Goal: Information Seeking & Learning: Check status

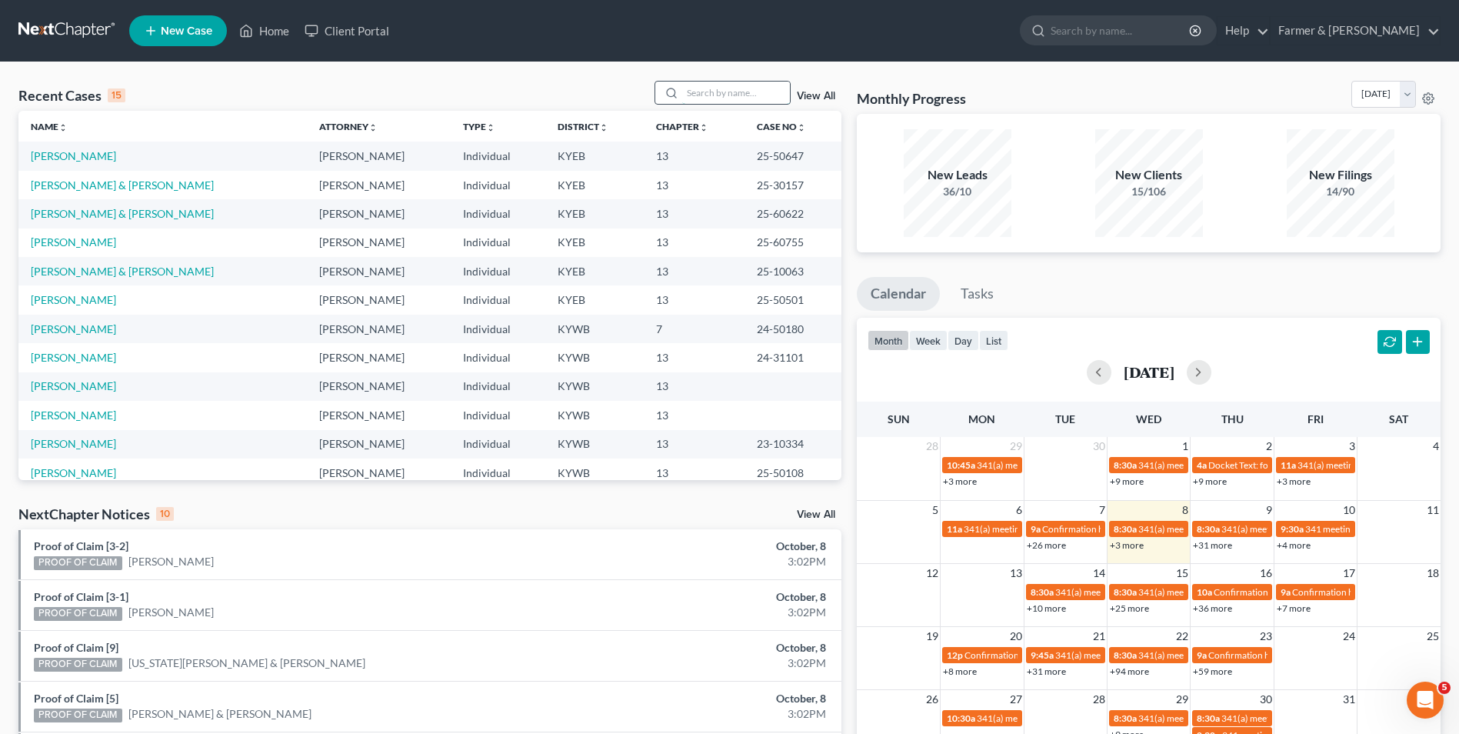
click at [738, 82] on input "search" at bounding box center [736, 93] width 108 height 22
paste input "24-31224"
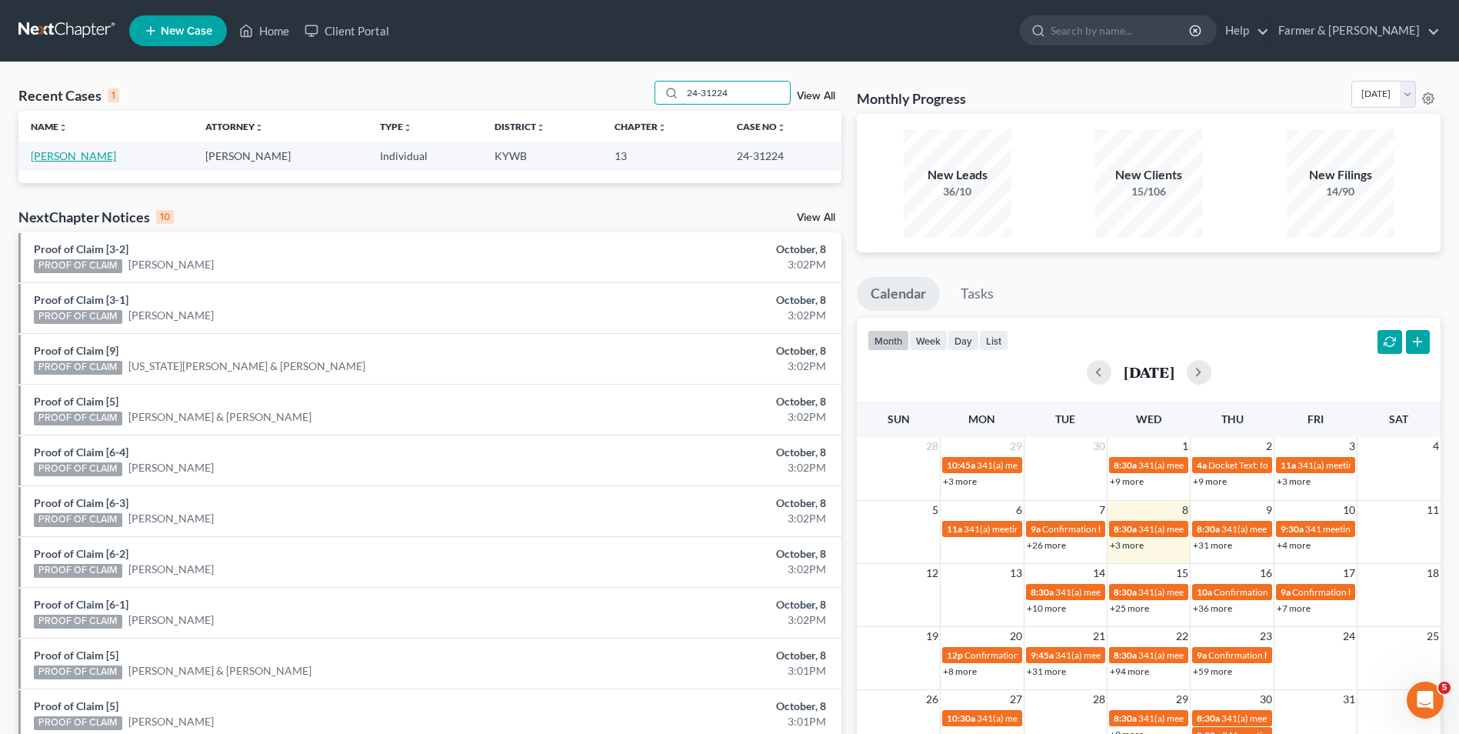
type input "24-31224"
click at [75, 159] on link "[PERSON_NAME]" at bounding box center [73, 155] width 85 height 13
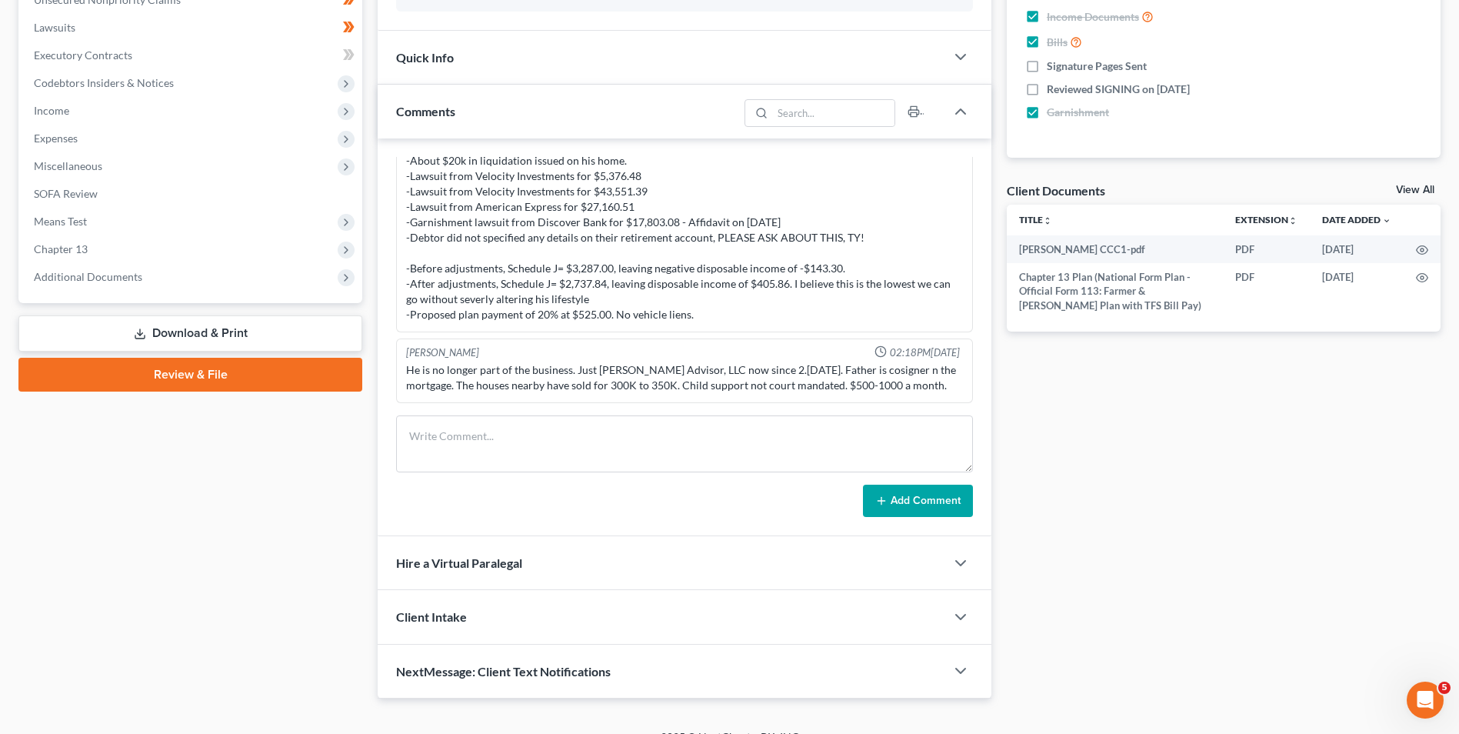
scroll to position [418, 0]
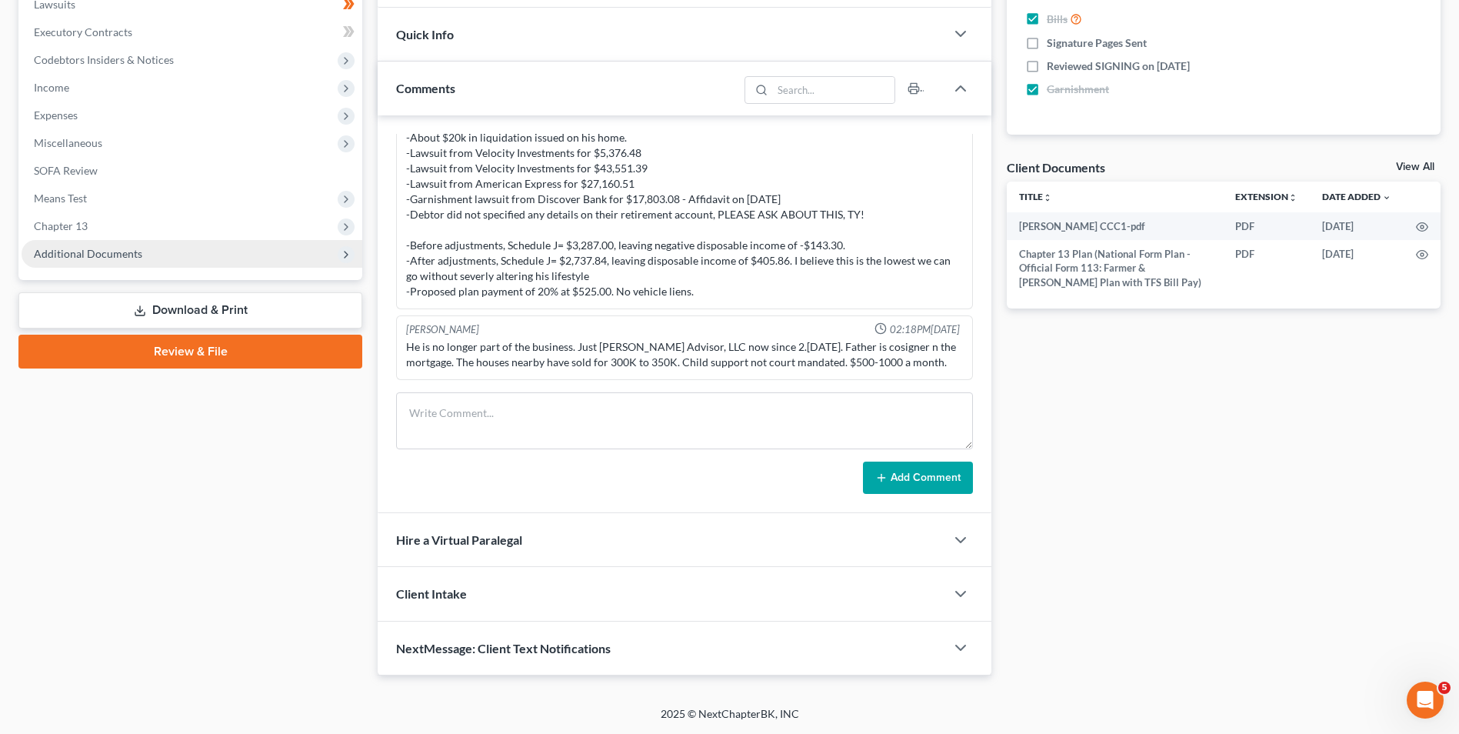
click at [169, 267] on span "Additional Documents" at bounding box center [192, 254] width 341 height 28
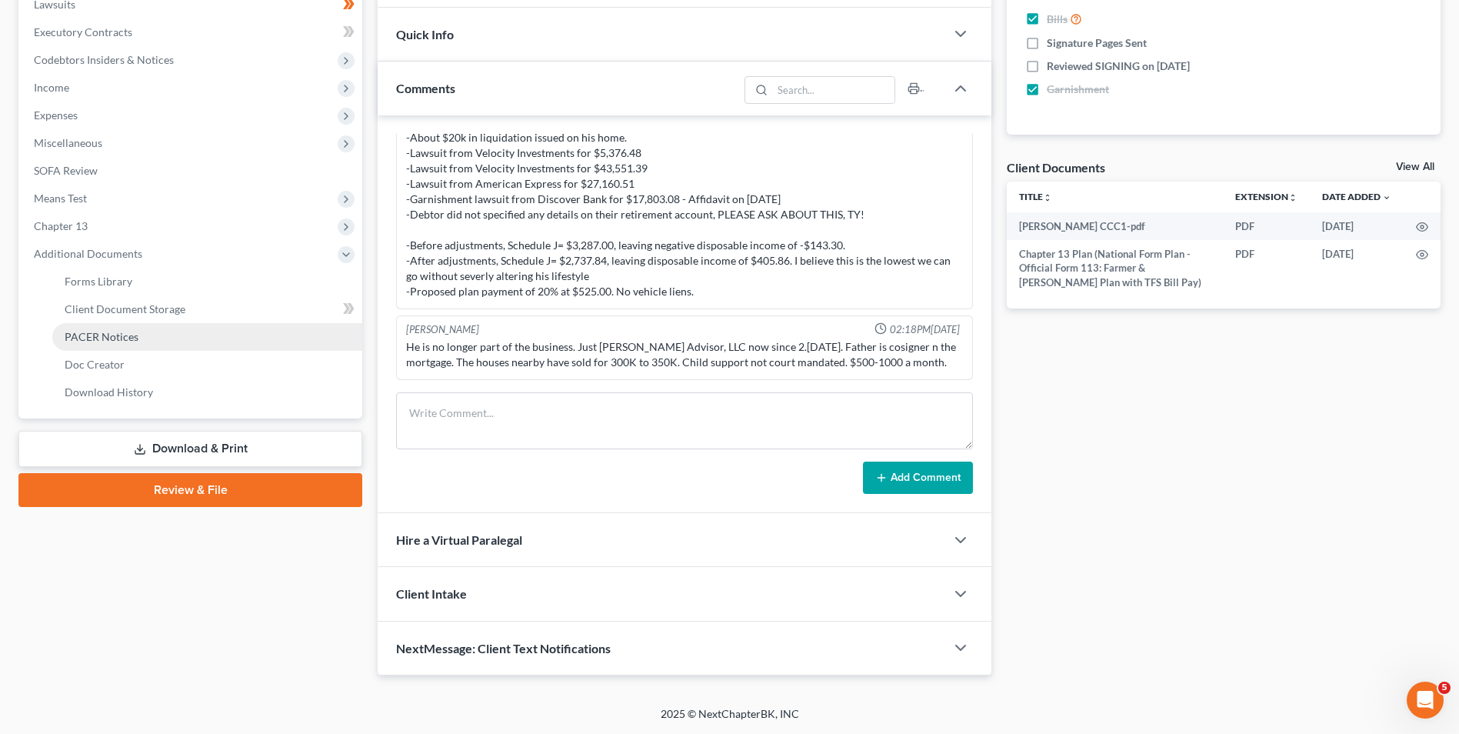
click at [125, 345] on link "PACER Notices" at bounding box center [207, 337] width 310 height 28
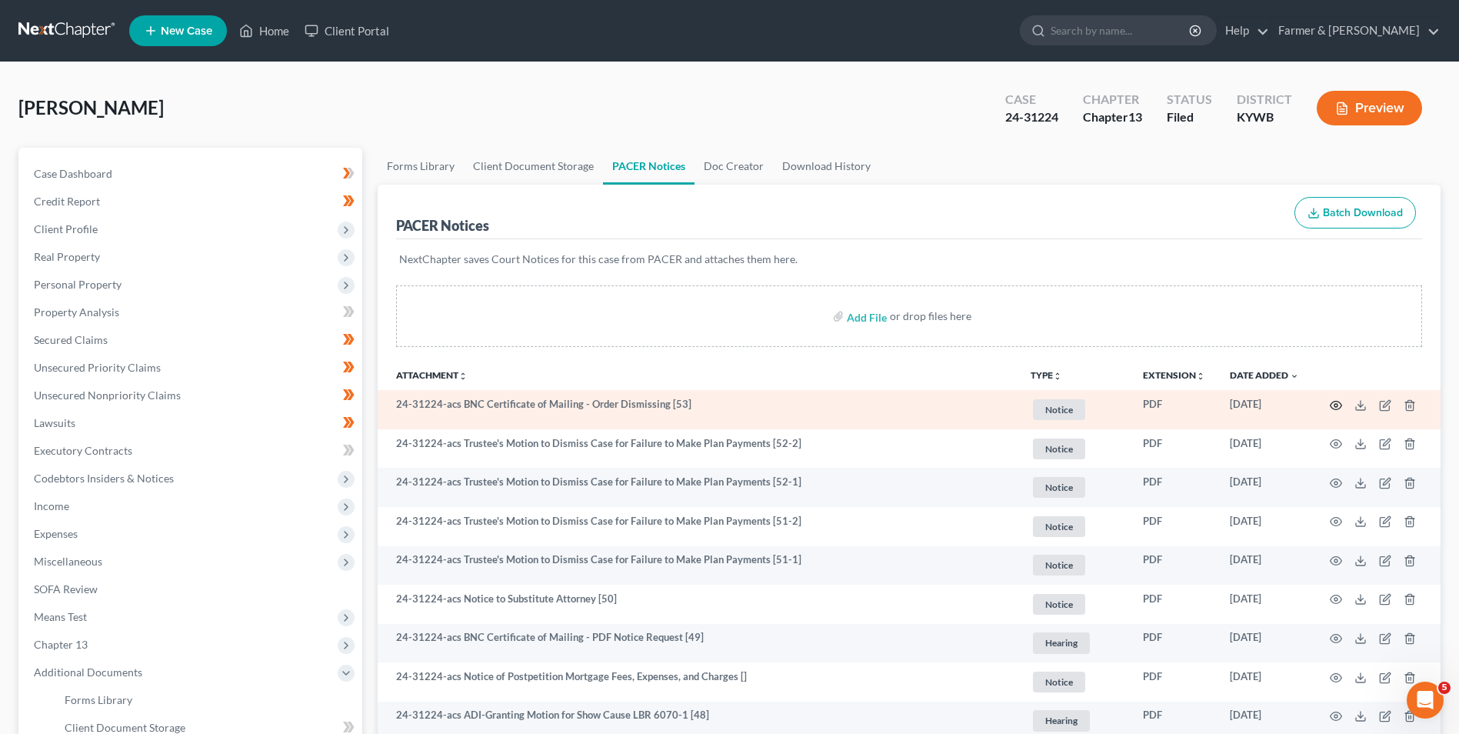
click at [1337, 399] on icon "button" at bounding box center [1335, 405] width 12 height 12
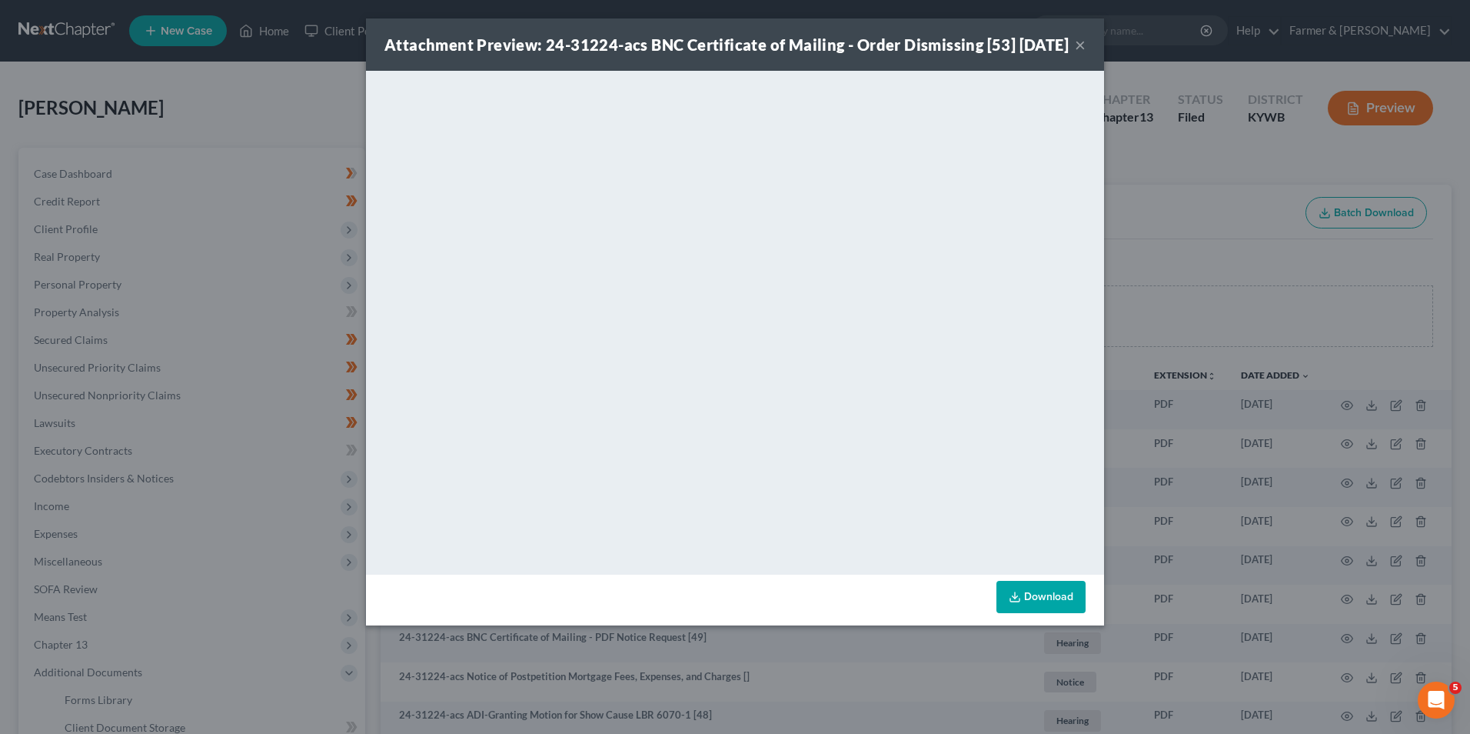
drag, startPoint x: 1382, startPoint y: 261, endPoint x: 1103, endPoint y: 122, distance: 311.5
click at [1382, 261] on div "Attachment Preview: 24-31224-acs BNC Certificate of Mailing - Order Dismissing …" at bounding box center [735, 367] width 1470 height 734
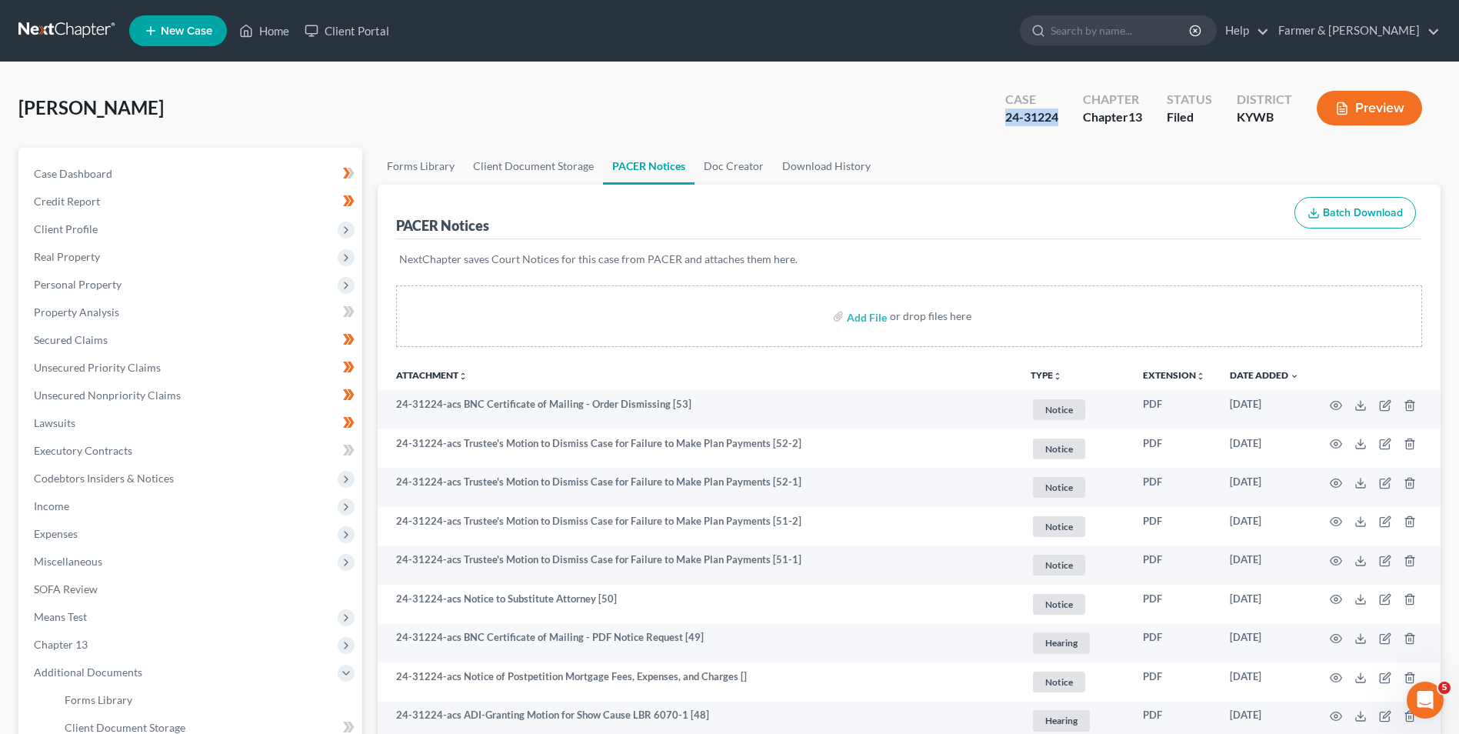
drag, startPoint x: 976, startPoint y: 114, endPoint x: 1058, endPoint y: 118, distance: 82.4
click at [1058, 118] on div "[PERSON_NAME] Upgraded Case 24-31224 Chapter Chapter 13 Status Filed District […" at bounding box center [729, 114] width 1422 height 67
copy div "24-31224"
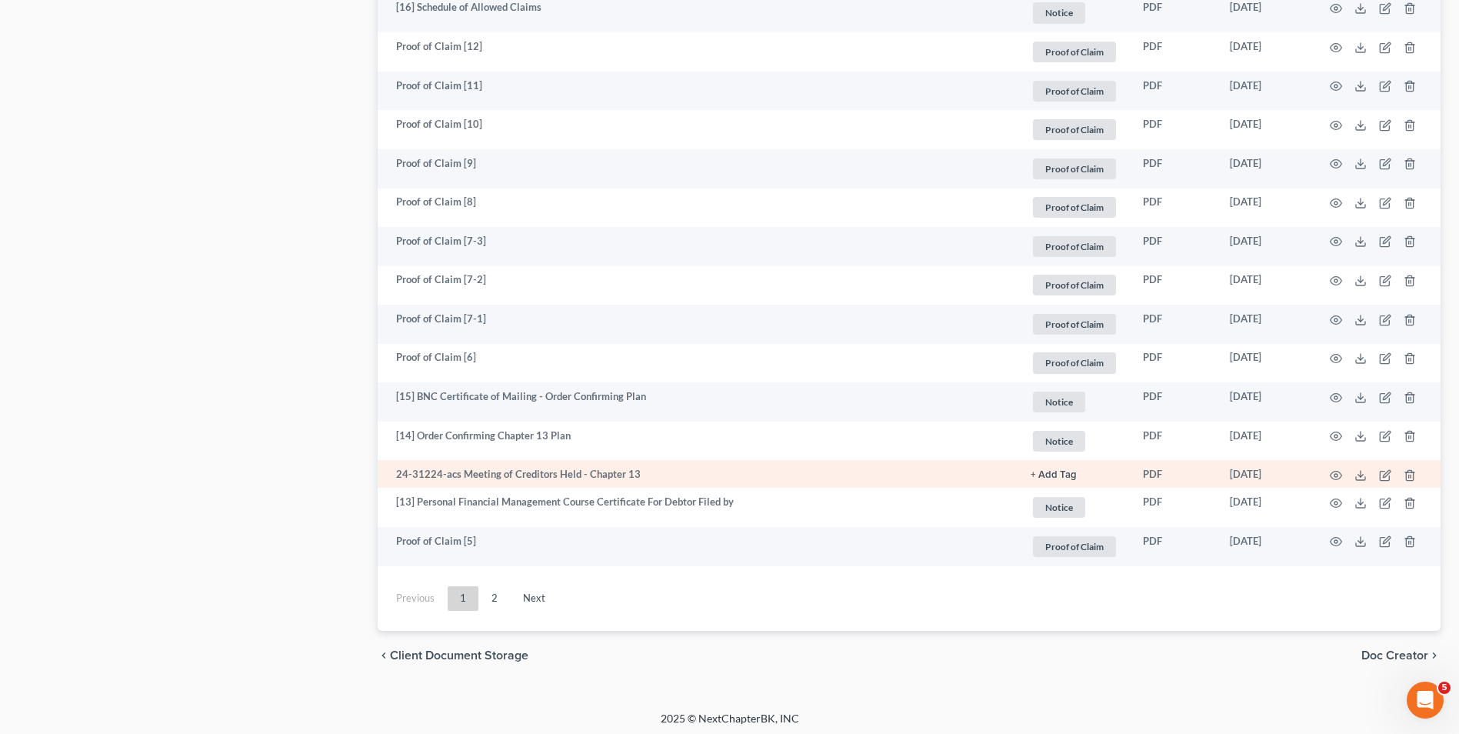
scroll to position [2700, 0]
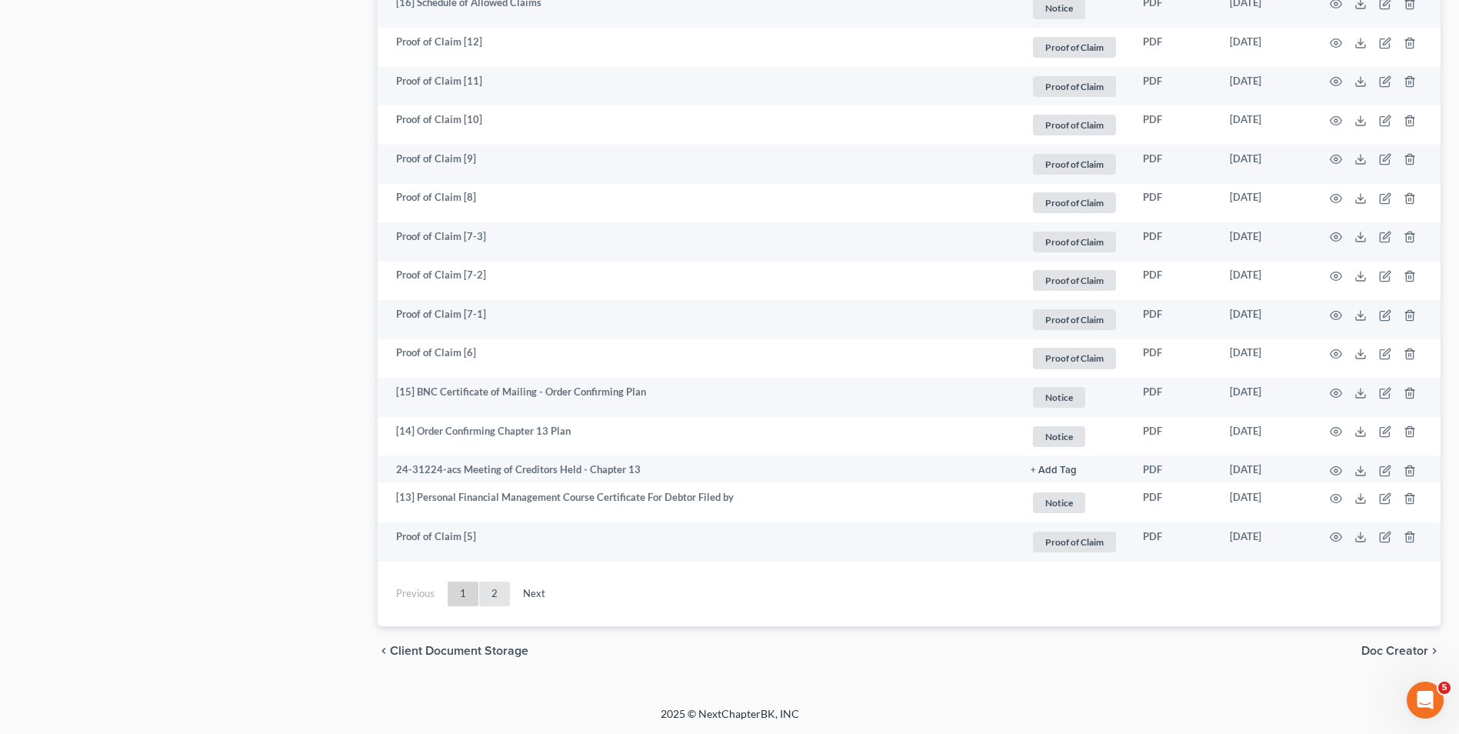
drag, startPoint x: 481, startPoint y: 598, endPoint x: 504, endPoint y: 593, distance: 22.9
click at [481, 598] on link "2" at bounding box center [494, 593] width 31 height 25
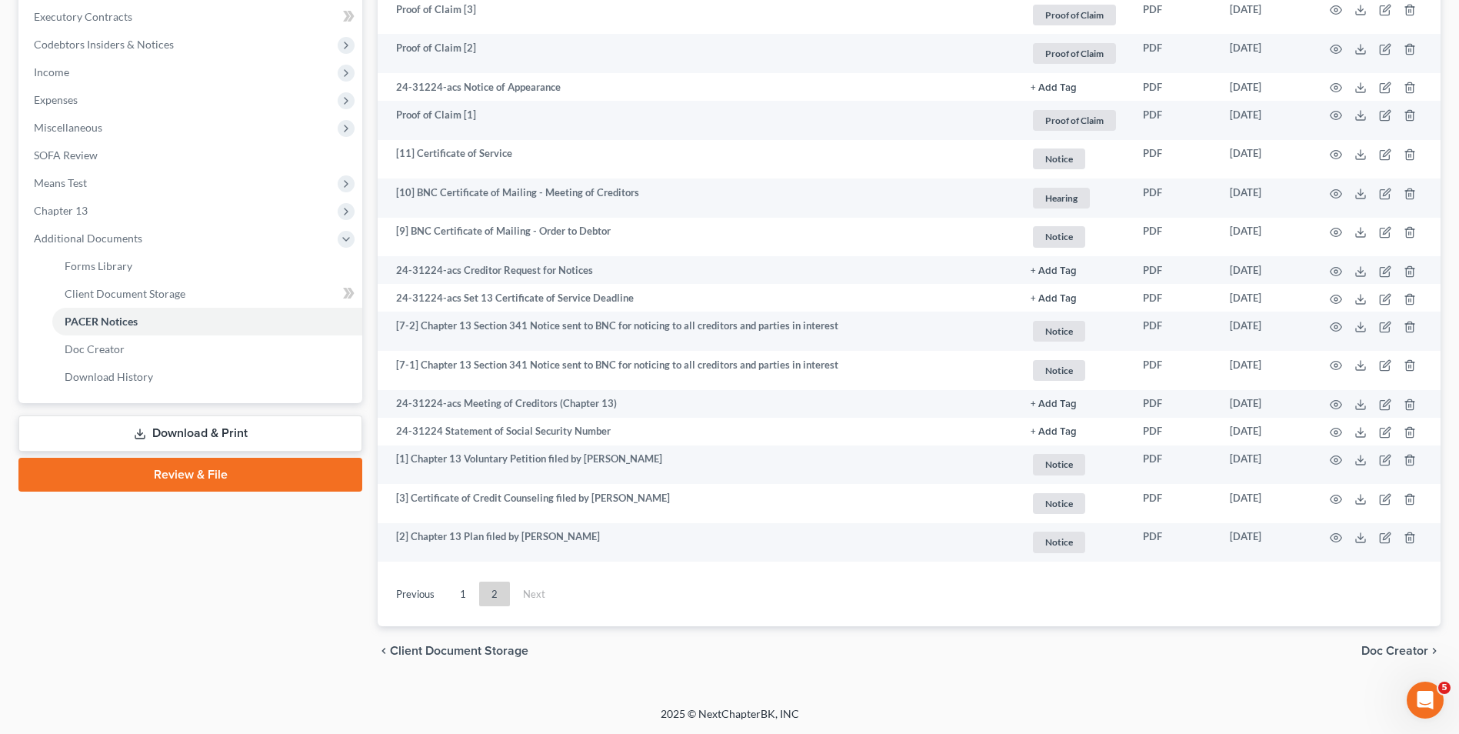
scroll to position [434, 0]
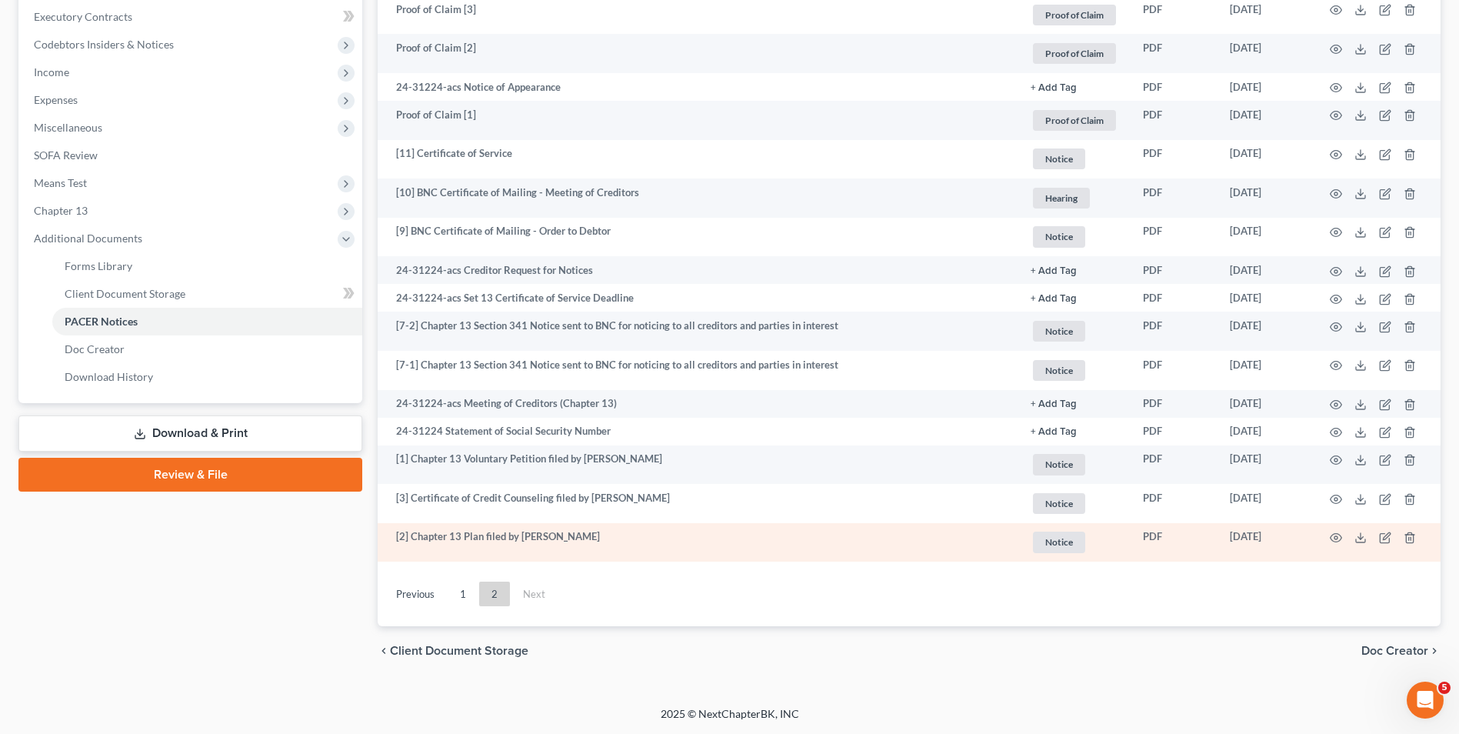
drag, startPoint x: 1246, startPoint y: 541, endPoint x: 1240, endPoint y: 531, distance: 11.1
click at [1263, 533] on td "[DATE]" at bounding box center [1264, 542] width 94 height 39
drag, startPoint x: 1202, startPoint y: 531, endPoint x: 1285, endPoint y: 541, distance: 83.7
click at [1285, 541] on tr "[2] Chapter 13 Plan filed by [PERSON_NAME] + Add Tag Notice × Select an option …" at bounding box center [909, 542] width 1063 height 39
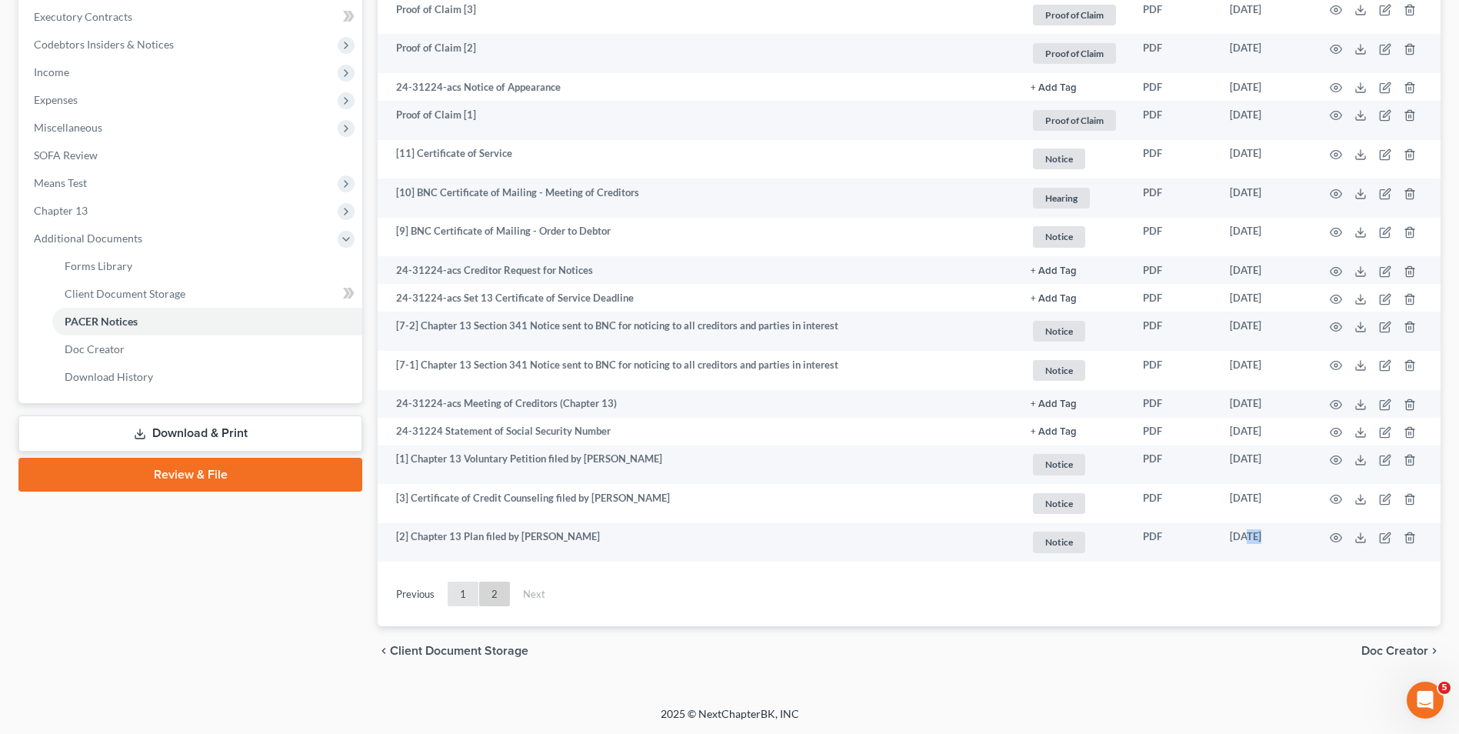
click at [466, 587] on link "1" at bounding box center [462, 593] width 31 height 25
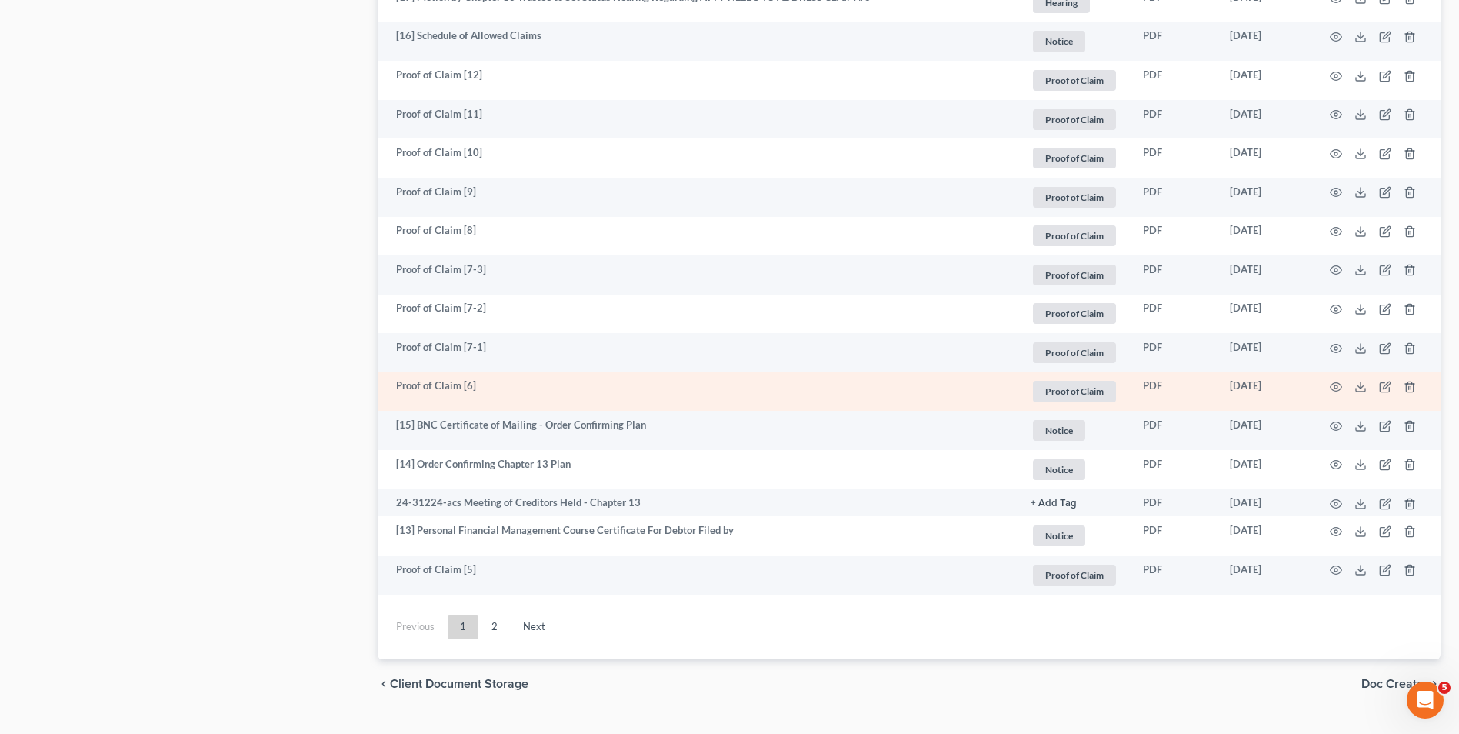
scroll to position [2700, 0]
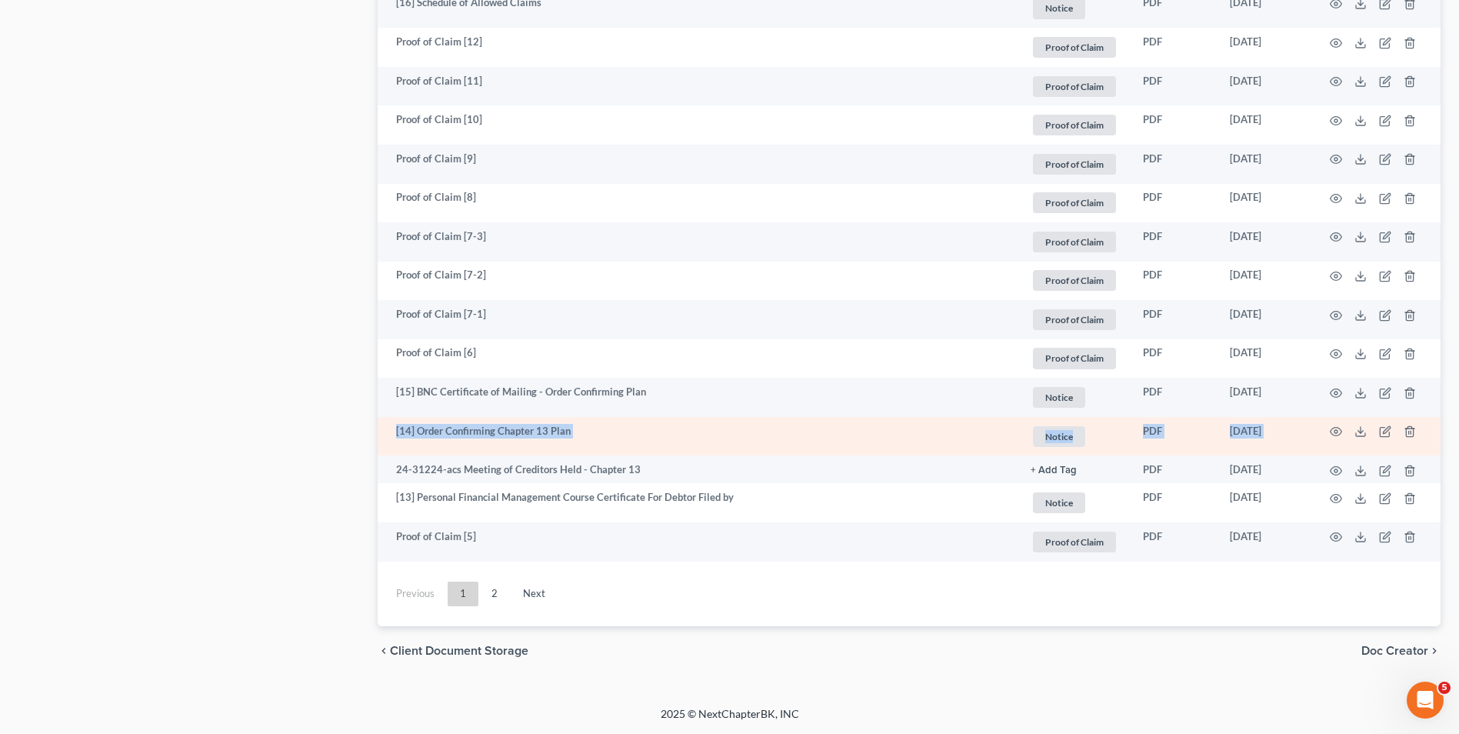
drag, startPoint x: 394, startPoint y: 440, endPoint x: 1332, endPoint y: 439, distance: 938.0
click at [1332, 439] on tr "[14] Order Confirming Chapter 13 Plan Notice + Add Tag Notice × Select an optio…" at bounding box center [909, 436] width 1063 height 39
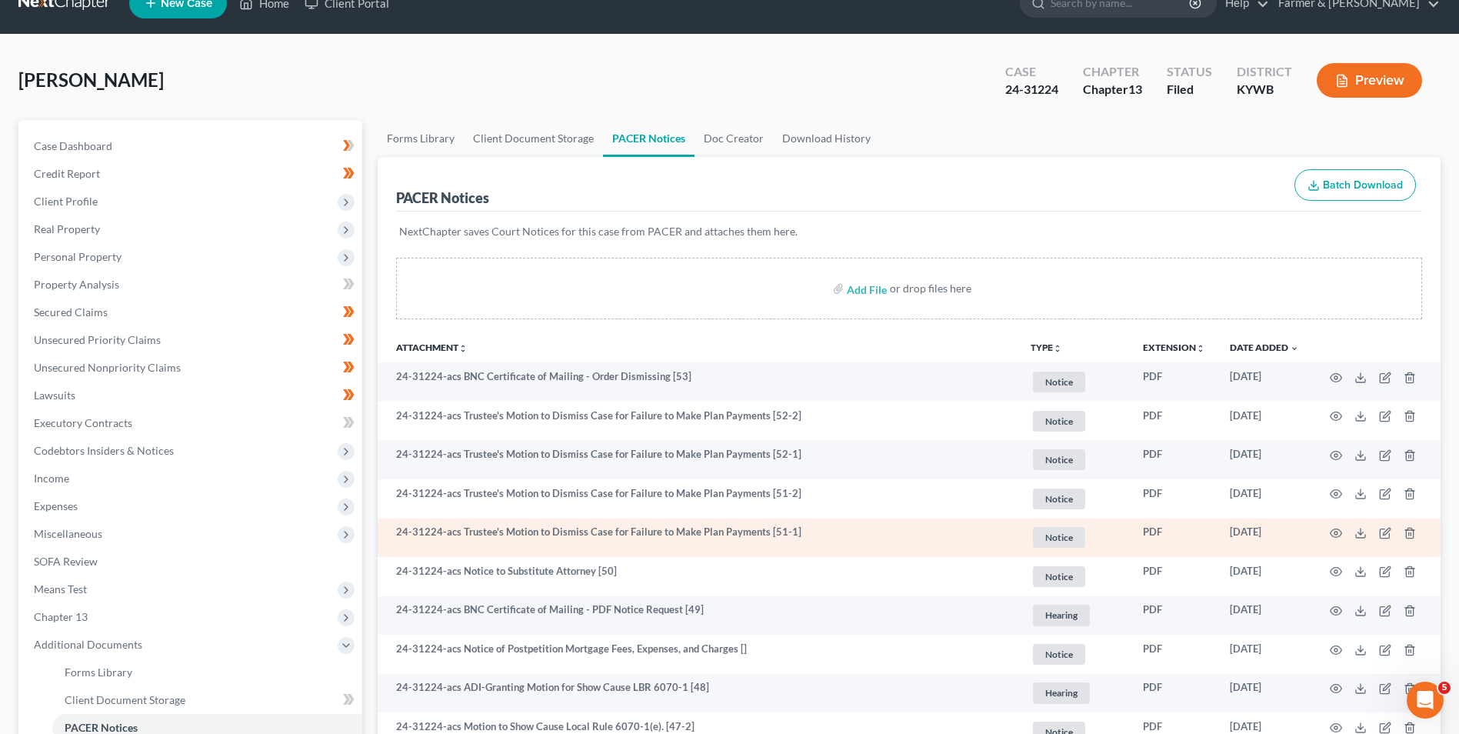
scroll to position [0, 0]
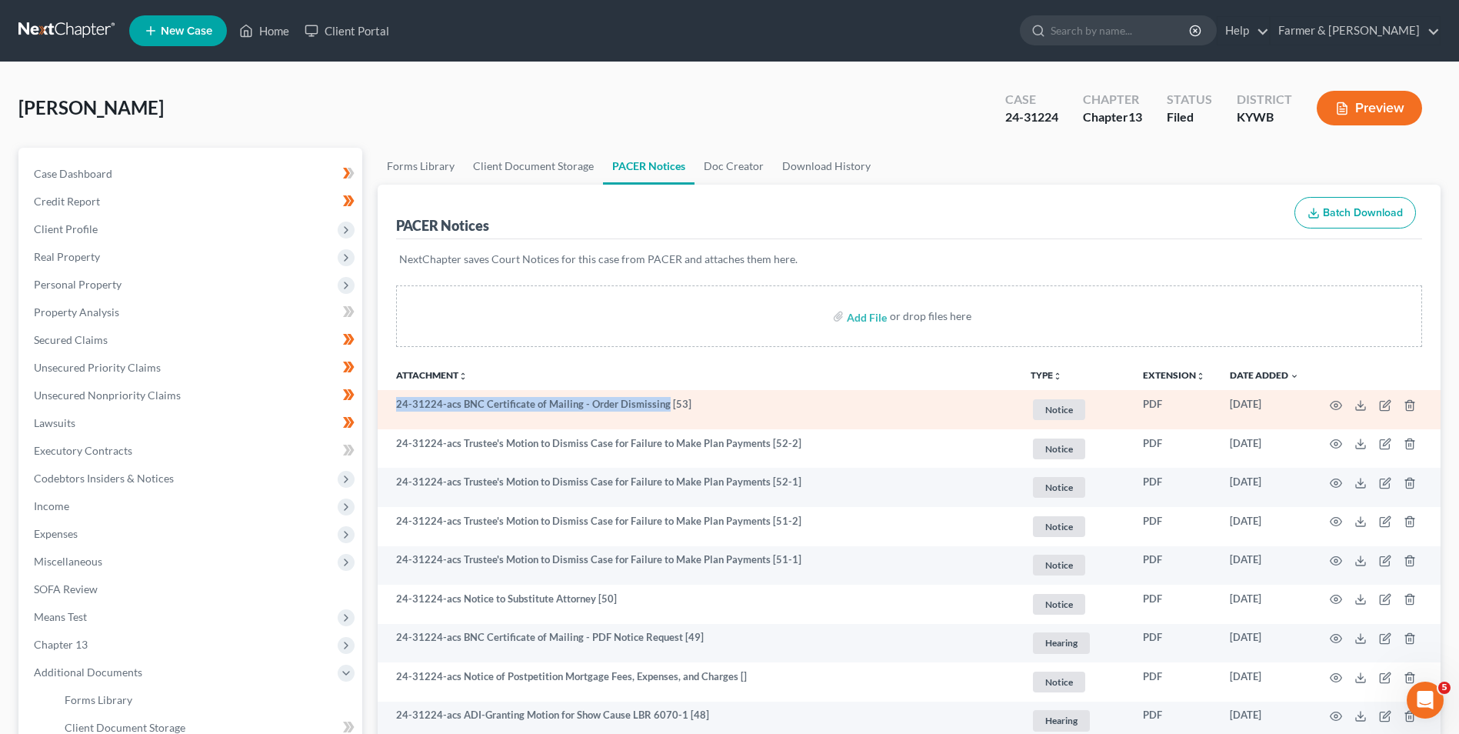
drag, startPoint x: 396, startPoint y: 406, endPoint x: 658, endPoint y: 412, distance: 262.3
click at [660, 411] on td "24-31224-acs BNC Certificate of Mailing - Order Dismissing [53]" at bounding box center [698, 409] width 640 height 39
copy td "24-31224-acs BNC Certificate of Mailing - Order Dismissing"
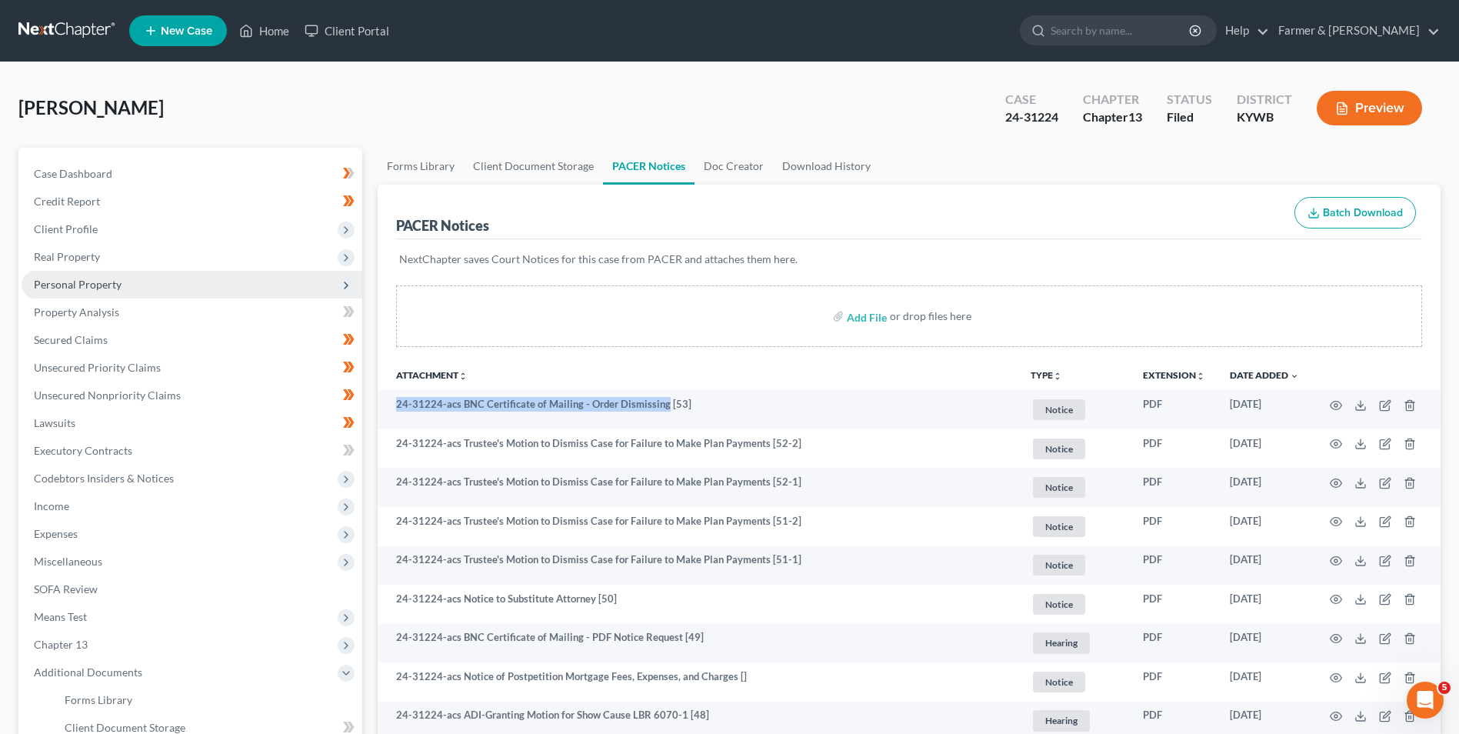
drag, startPoint x: 108, startPoint y: 235, endPoint x: 137, endPoint y: 277, distance: 51.0
click at [108, 235] on span "Client Profile" at bounding box center [192, 229] width 341 height 28
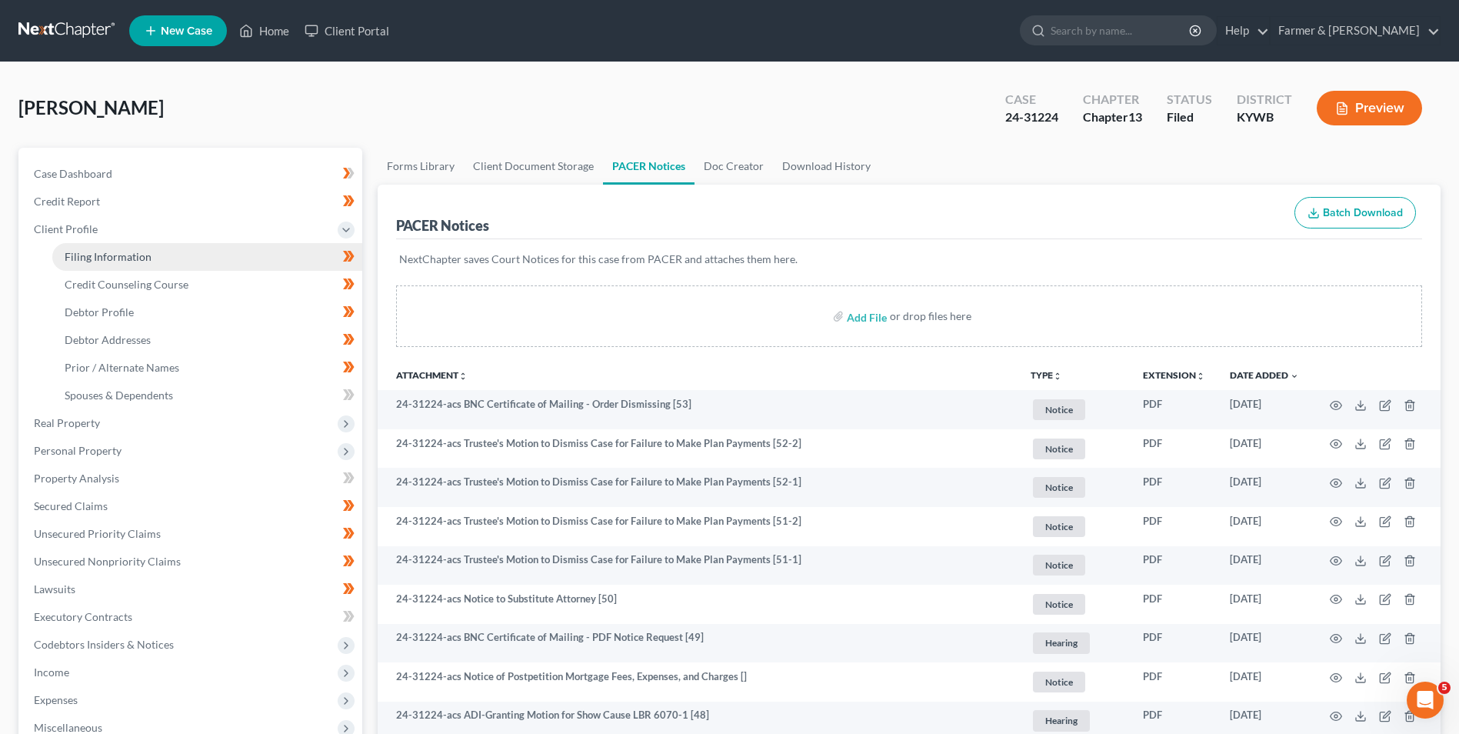
click at [138, 262] on span "Filing Information" at bounding box center [108, 256] width 87 height 13
select select "1"
select select "0"
select select "3"
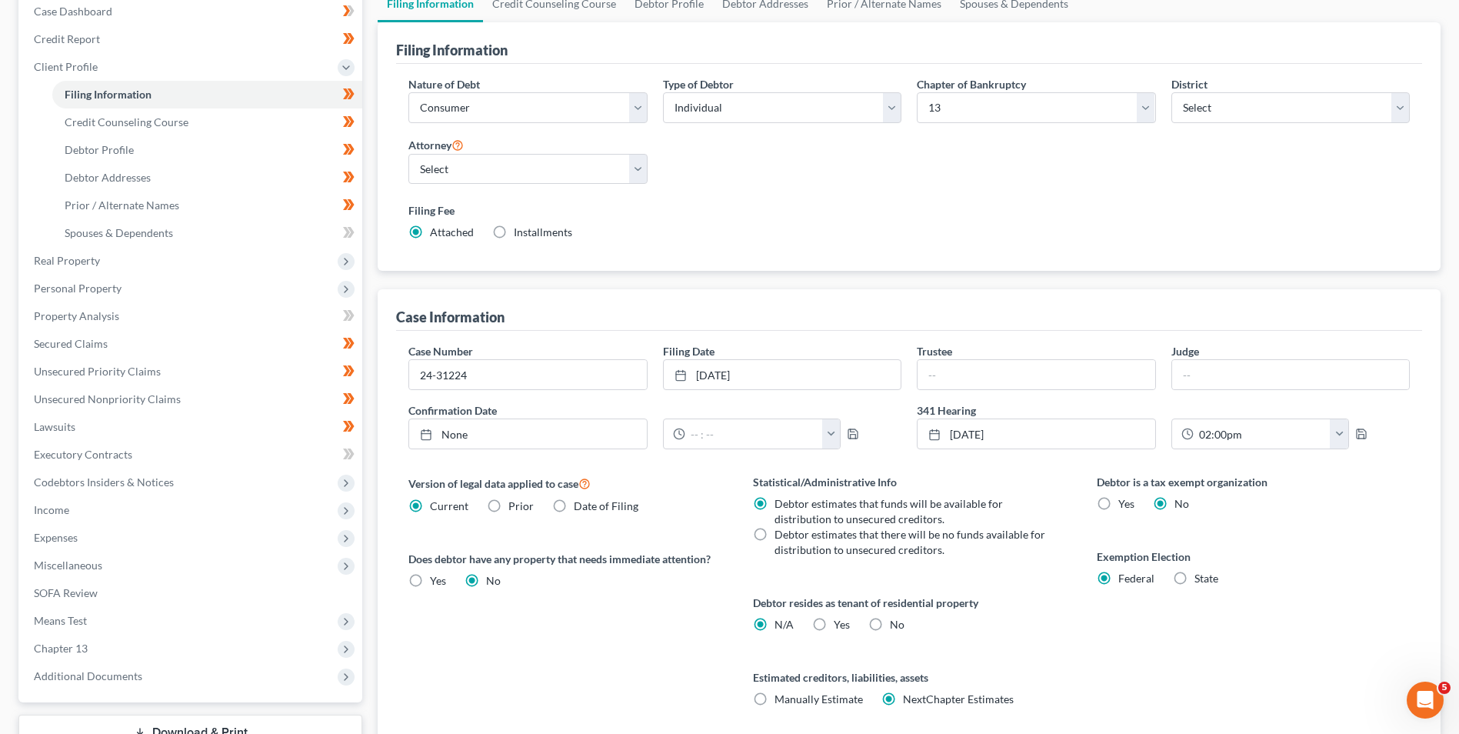
scroll to position [280, 0]
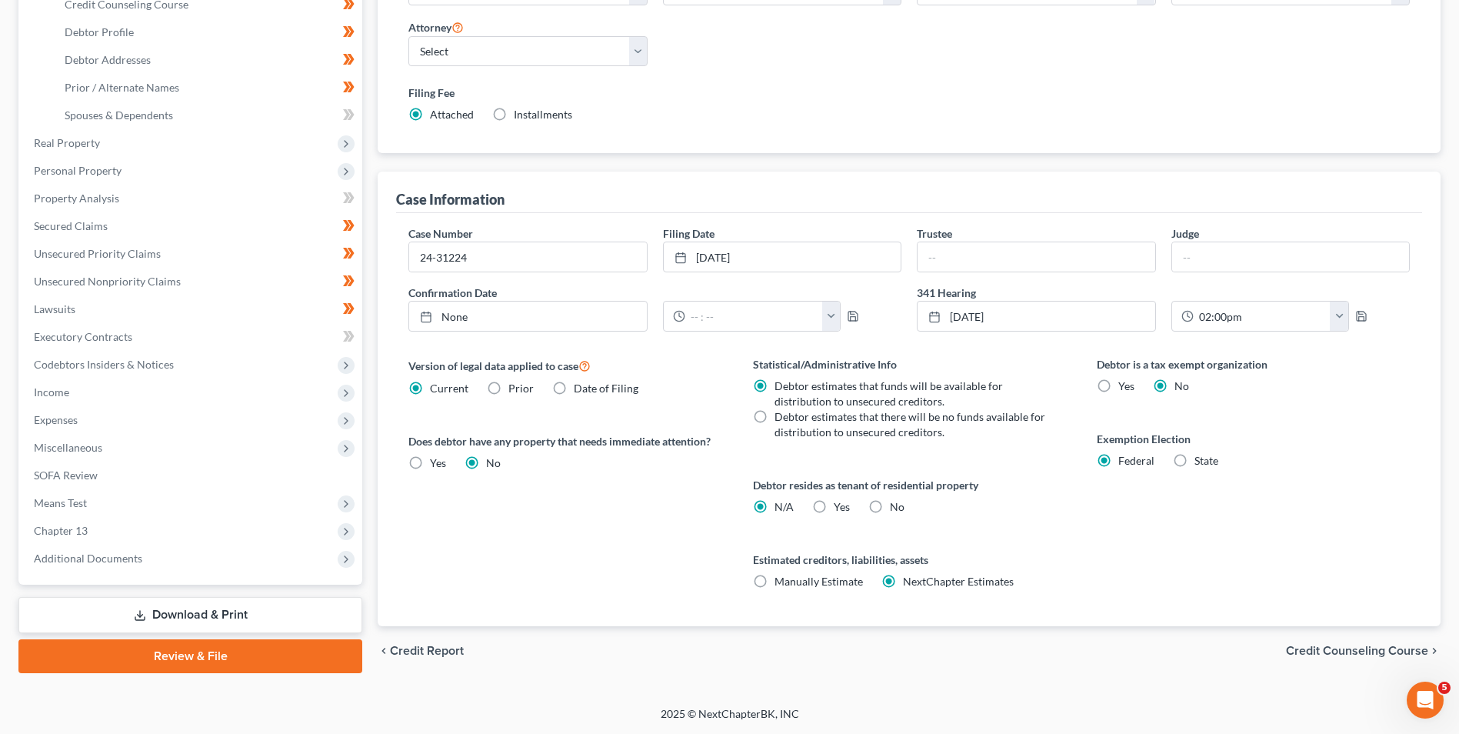
drag, startPoint x: 215, startPoint y: 568, endPoint x: 205, endPoint y: 572, distance: 10.7
click at [215, 568] on span "Additional Documents" at bounding box center [192, 558] width 341 height 28
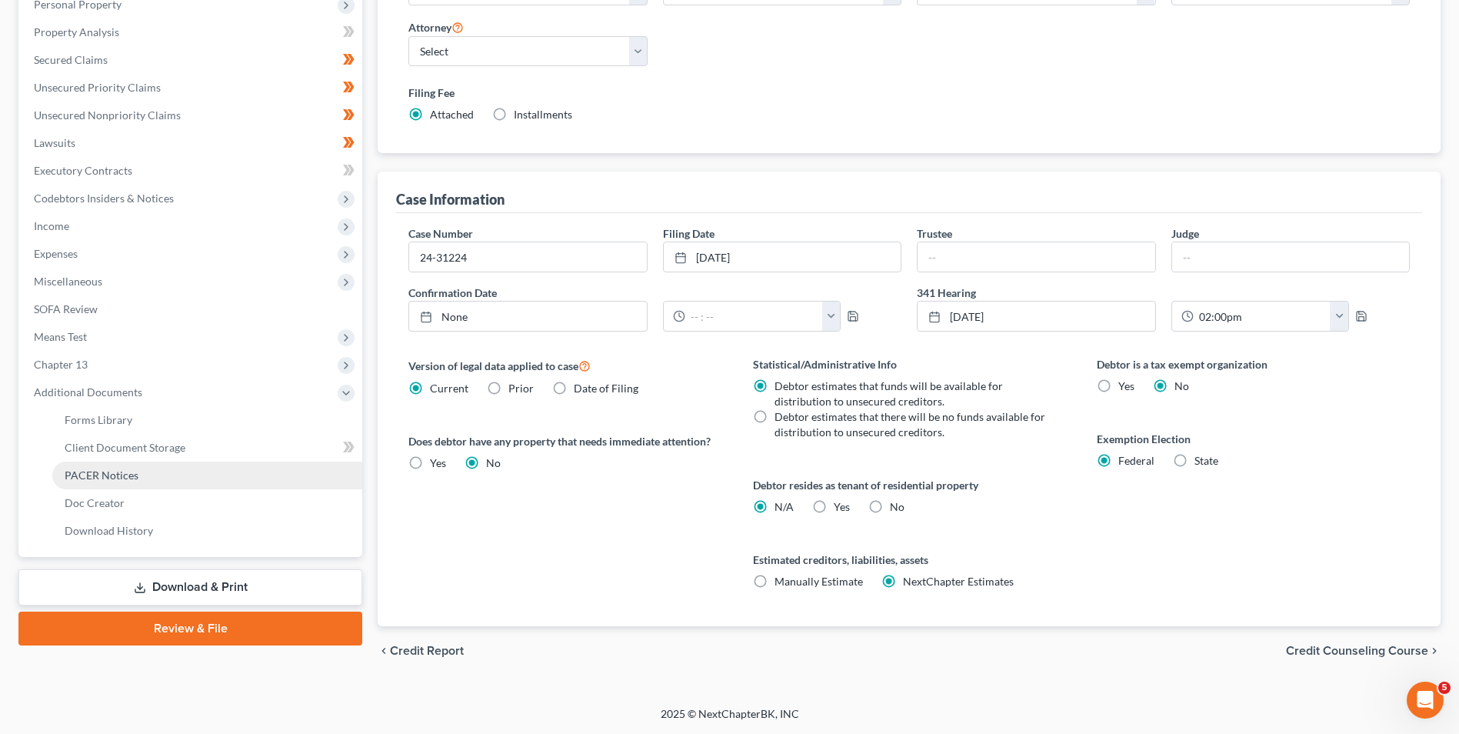
click at [133, 479] on span "PACER Notices" at bounding box center [102, 474] width 74 height 13
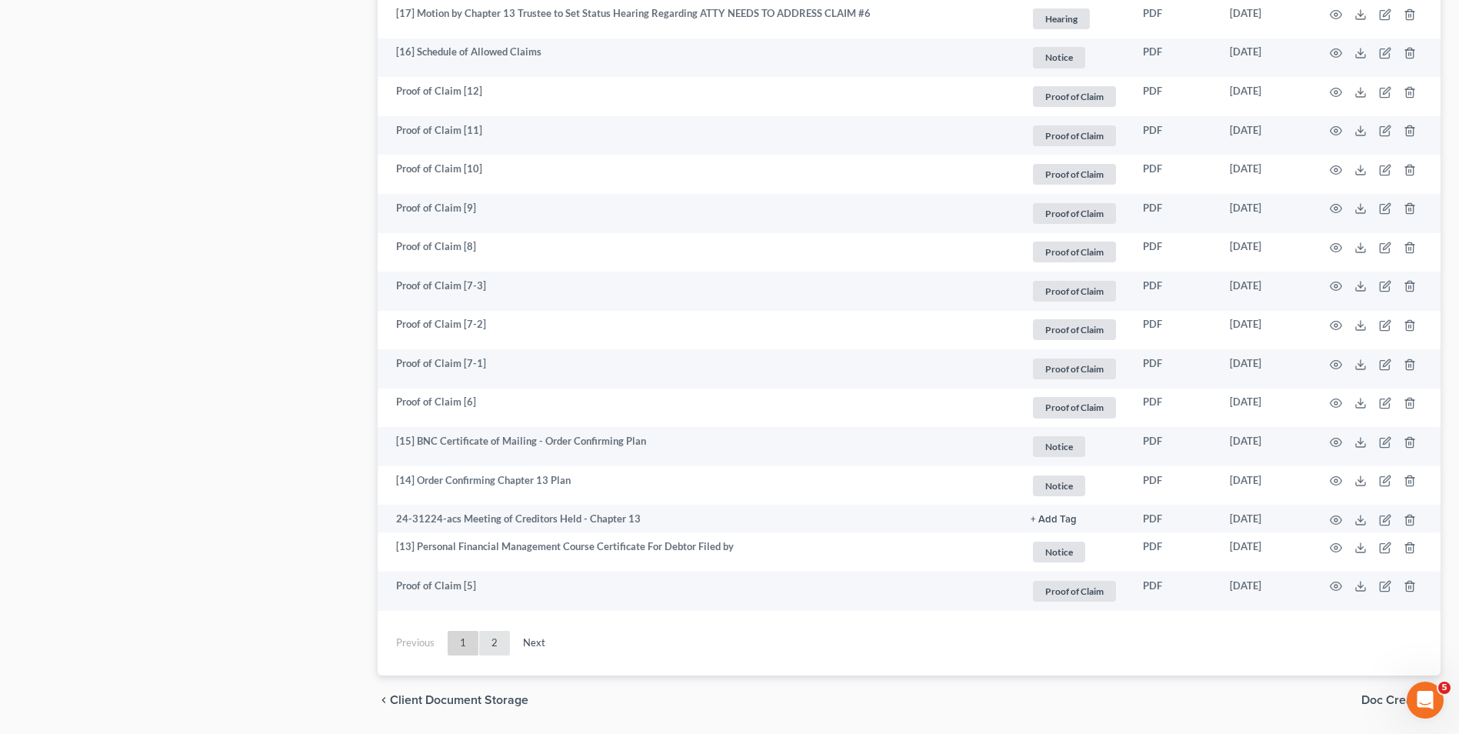
scroll to position [2700, 0]
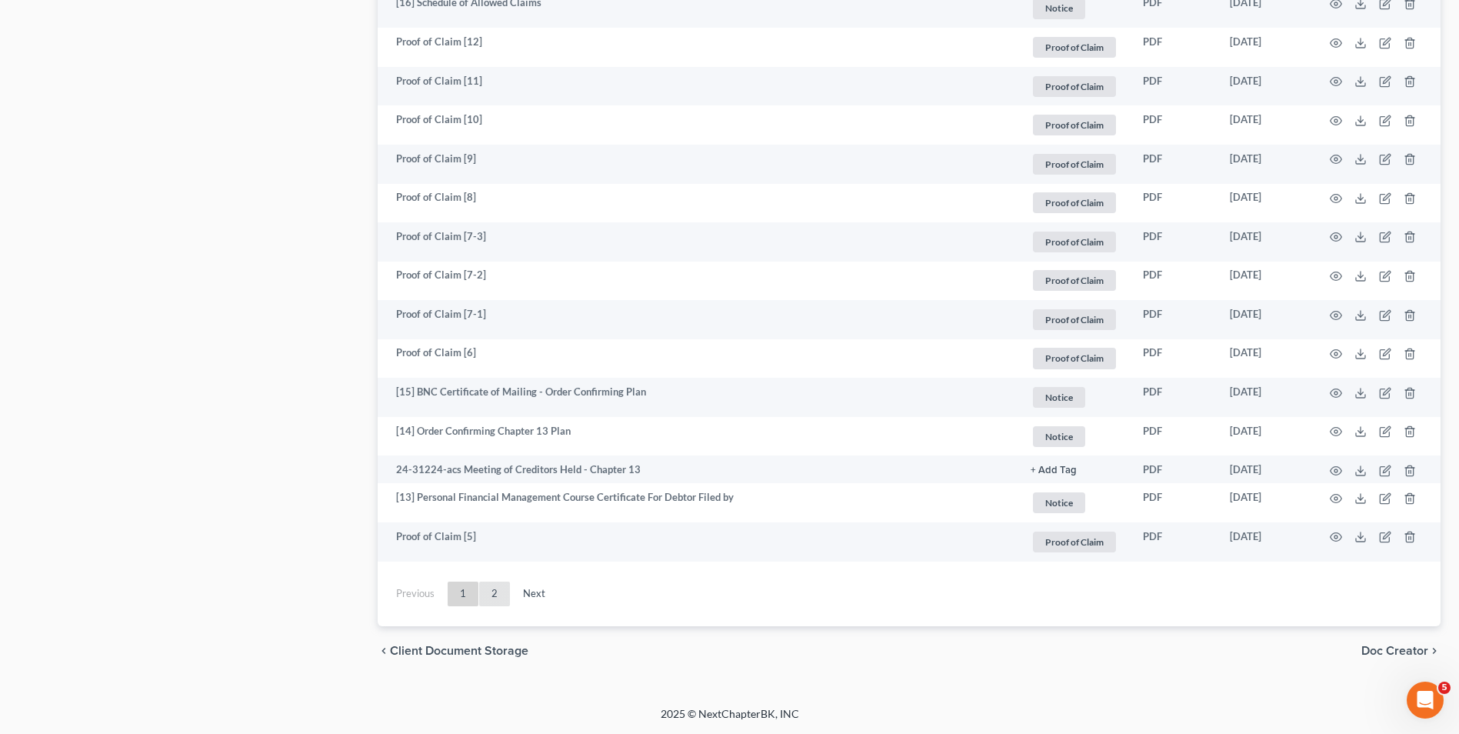
click at [502, 597] on link "2" at bounding box center [494, 593] width 31 height 25
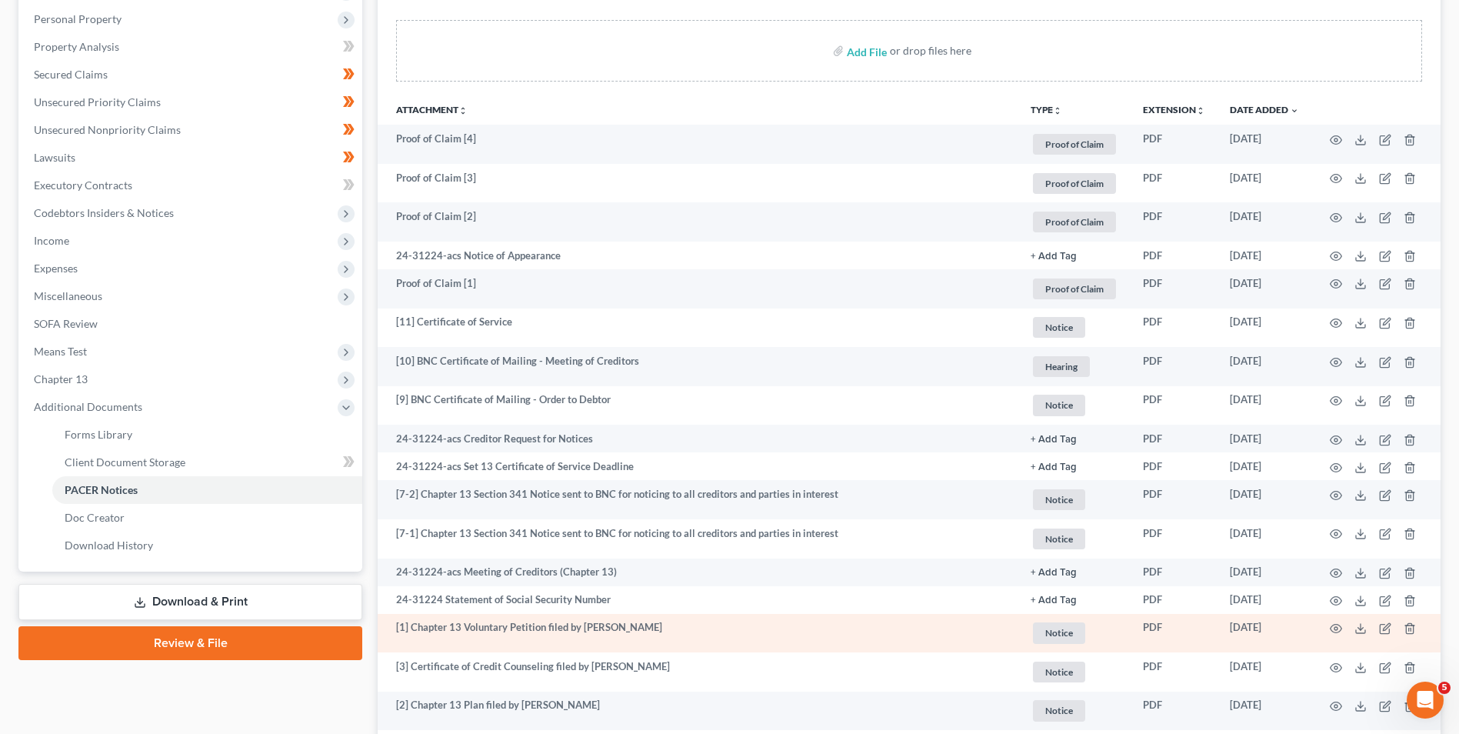
scroll to position [0, 0]
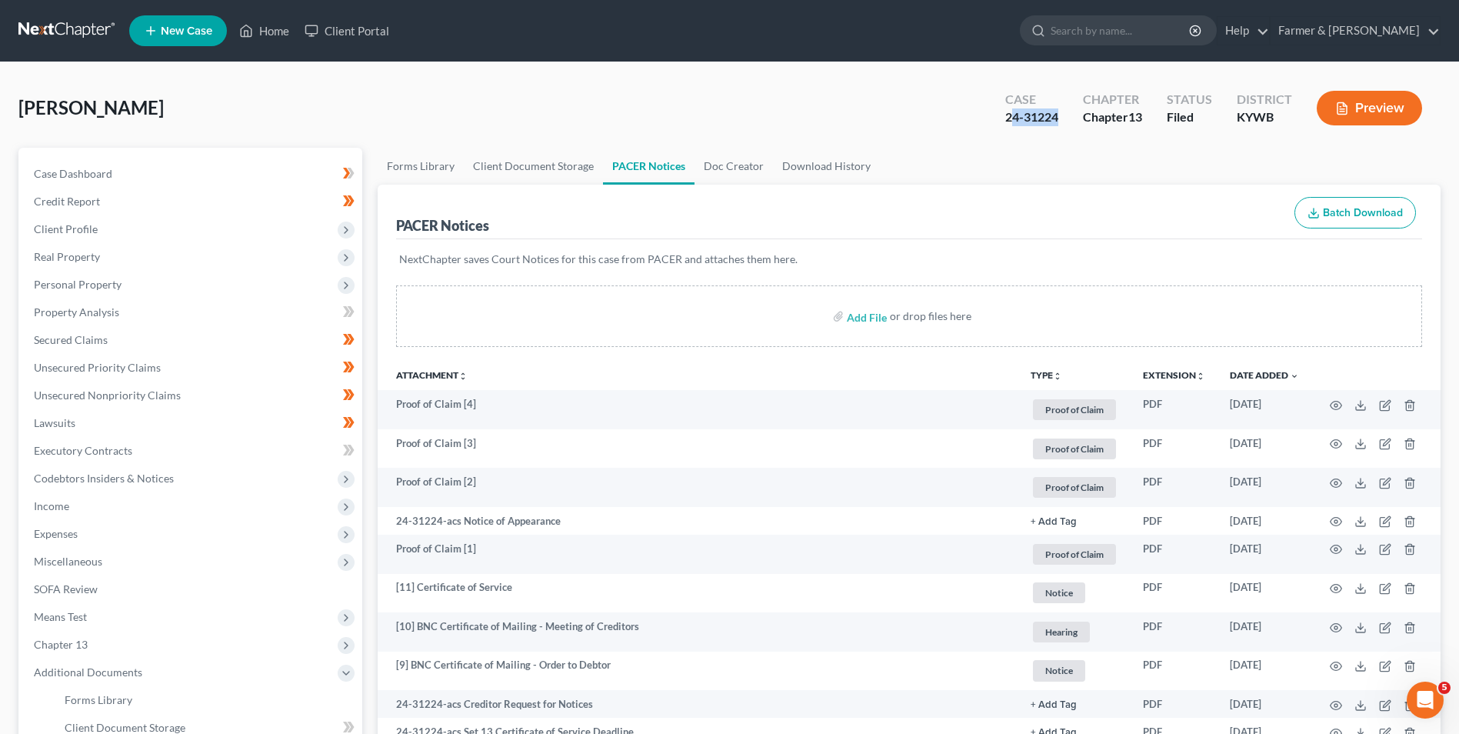
drag, startPoint x: 989, startPoint y: 125, endPoint x: 1023, endPoint y: 123, distance: 33.9
click at [1060, 123] on div "Case 24-31224" at bounding box center [1032, 109] width 78 height 45
click at [996, 123] on div "Case 24-31224" at bounding box center [1032, 109] width 78 height 45
drag, startPoint x: 996, startPoint y: 123, endPoint x: 1059, endPoint y: 113, distance: 63.1
click at [1050, 123] on div "Case 24-31224" at bounding box center [1032, 109] width 78 height 45
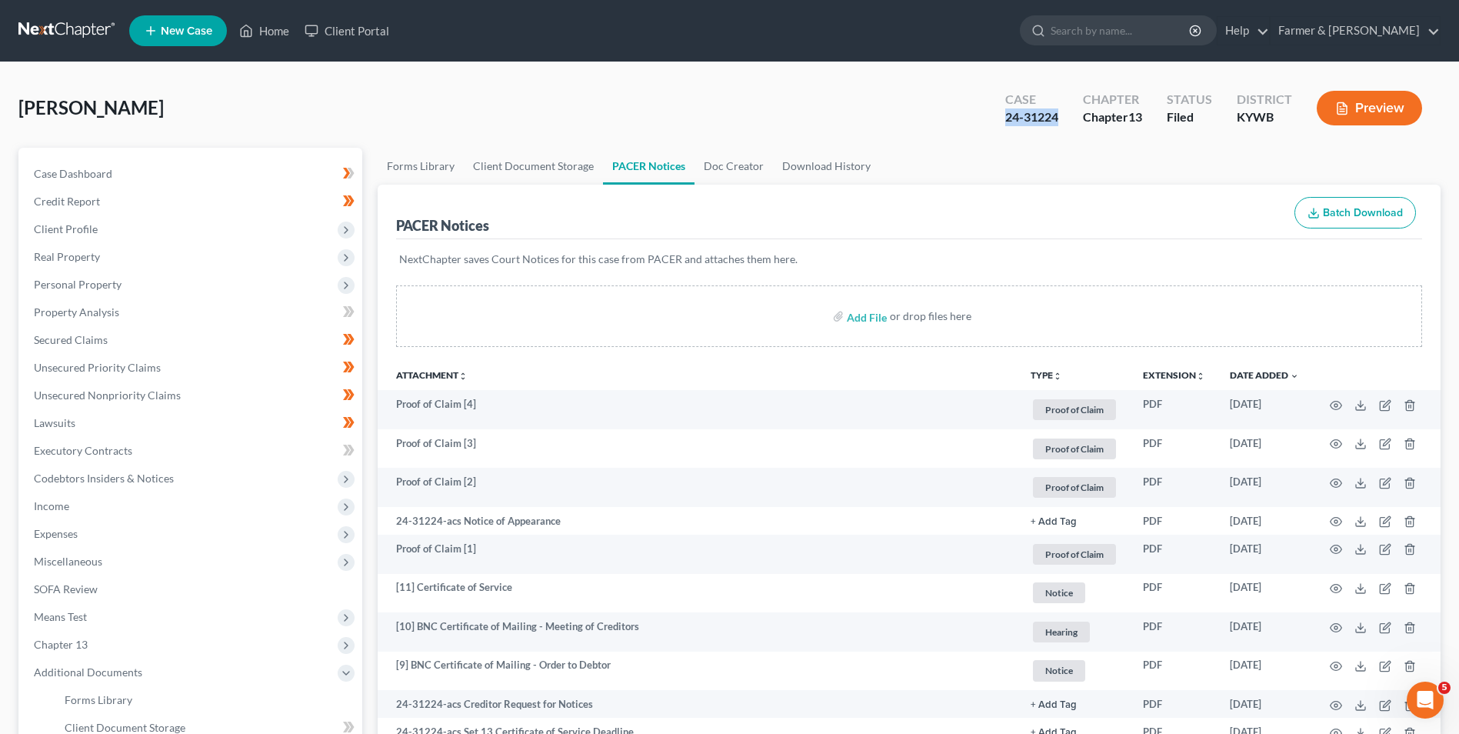
copy div "24-31224"
click at [1011, 124] on div "24-31224" at bounding box center [1031, 117] width 53 height 18
drag, startPoint x: 1029, startPoint y: 126, endPoint x: 1053, endPoint y: 127, distance: 24.6
click at [1053, 127] on div "Case 24-31224" at bounding box center [1032, 109] width 78 height 45
copy div "24-3122"
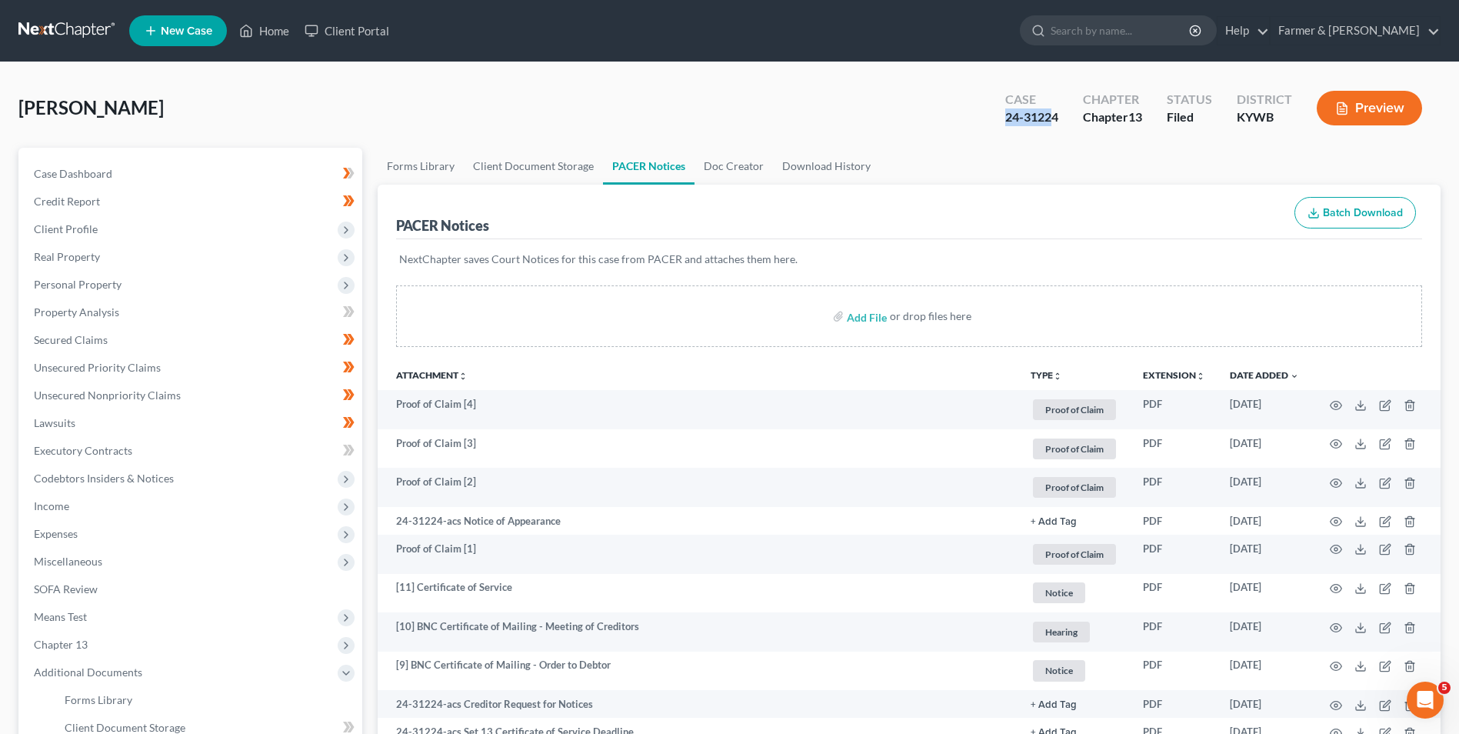
drag, startPoint x: 970, startPoint y: 137, endPoint x: 981, endPoint y: 130, distance: 12.8
click at [971, 135] on div "[PERSON_NAME] Upgraded Case 24-31224 Chapter Chapter 13 Status Filed District […" at bounding box center [729, 114] width 1422 height 67
click at [1017, 128] on div "Case 24-31224" at bounding box center [1032, 109] width 78 height 45
drag, startPoint x: 1000, startPoint y: 126, endPoint x: 1060, endPoint y: 125, distance: 60.8
click at [1060, 125] on div "Case 24-31224" at bounding box center [1032, 109] width 78 height 45
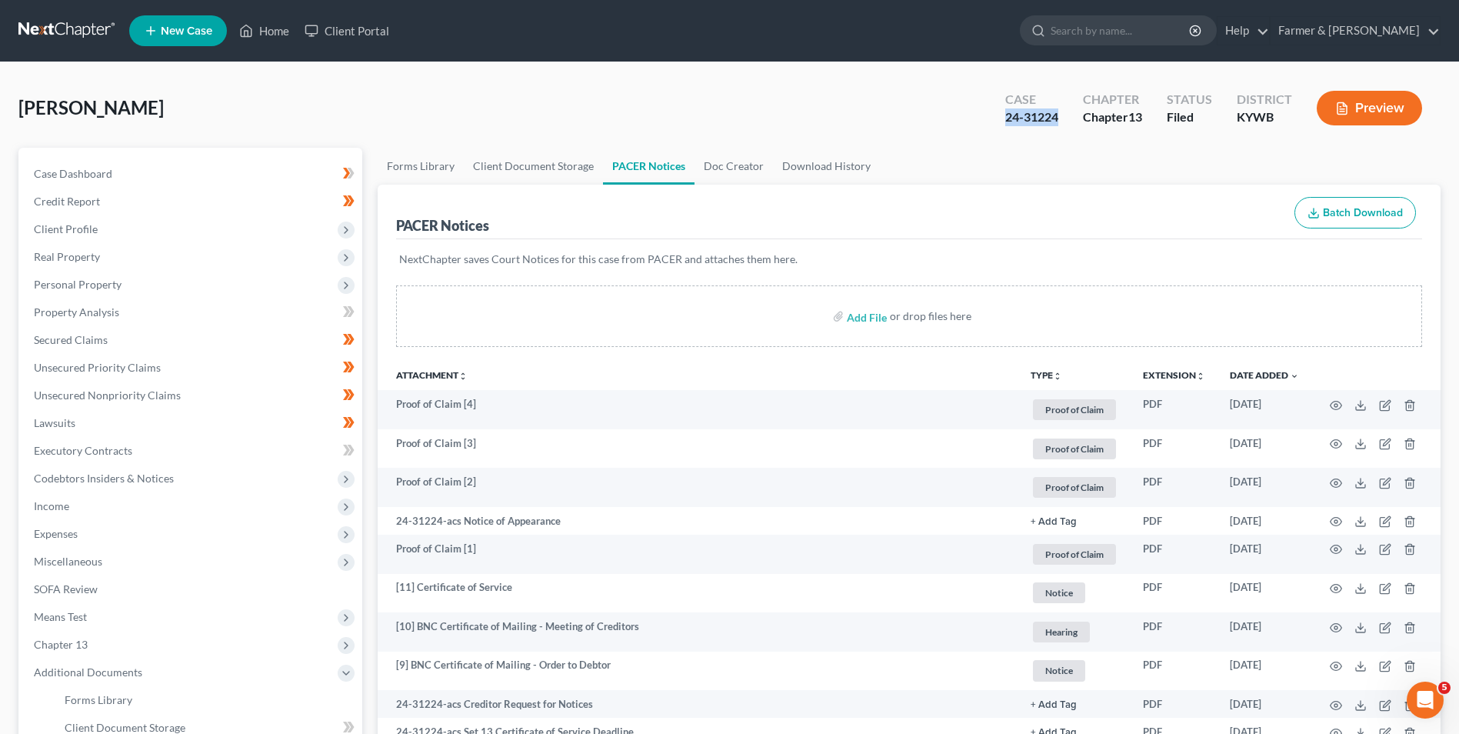
copy div "24-31224"
